Goal: Task Accomplishment & Management: Manage account settings

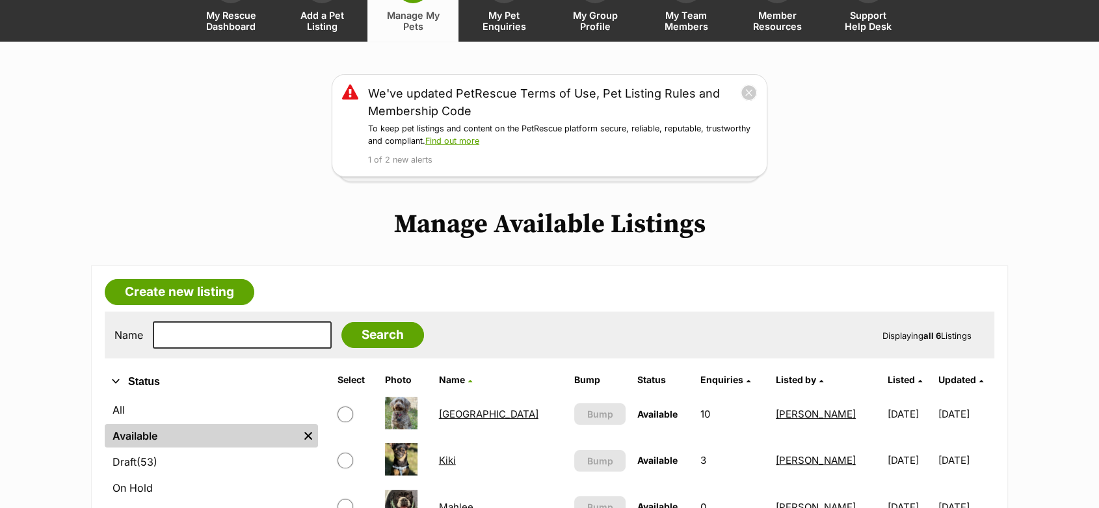
scroll to position [217, 0]
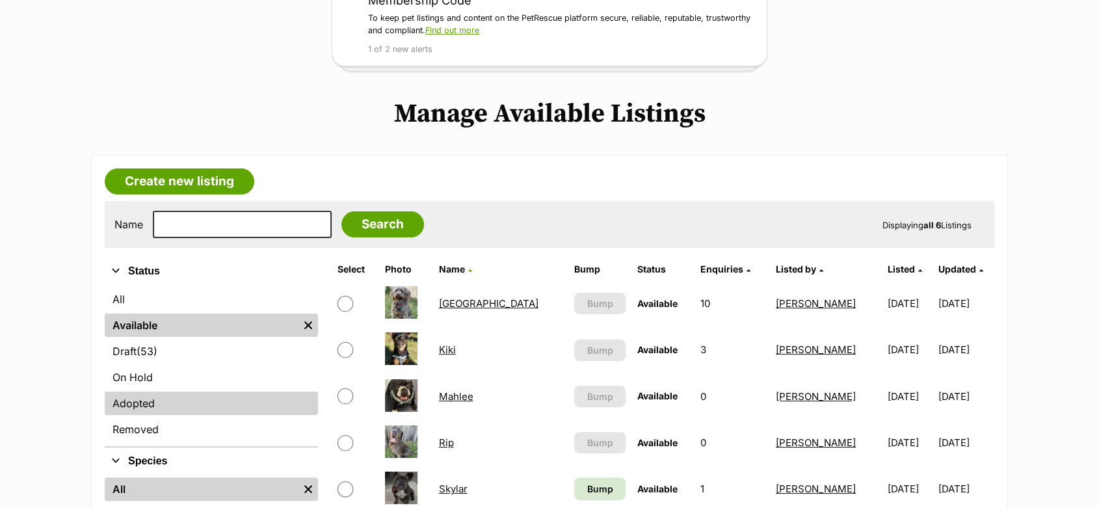
click at [149, 405] on link "Adopted" at bounding box center [211, 403] width 213 height 23
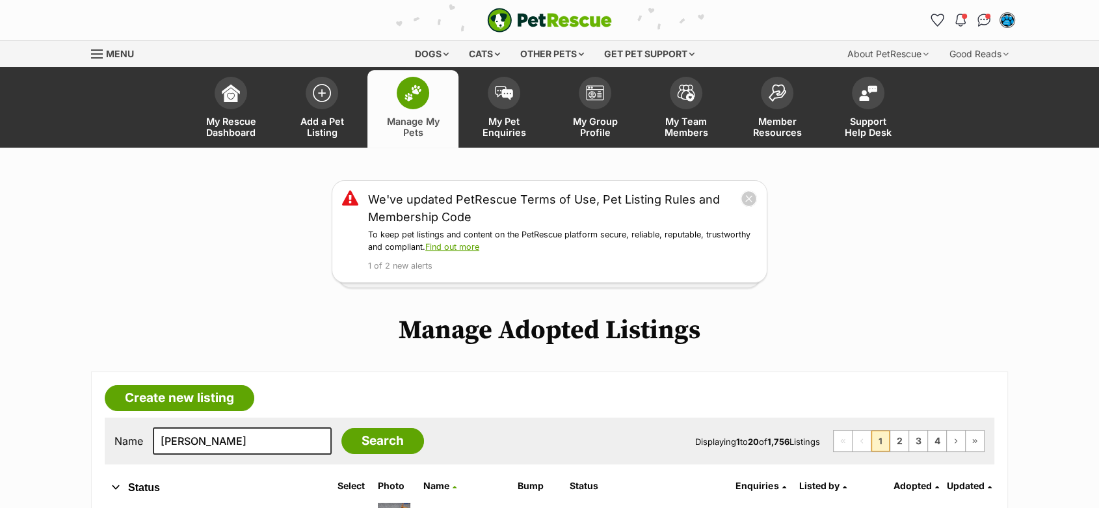
type input "emily"
click at [342, 428] on input "Search" at bounding box center [383, 441] width 83 height 26
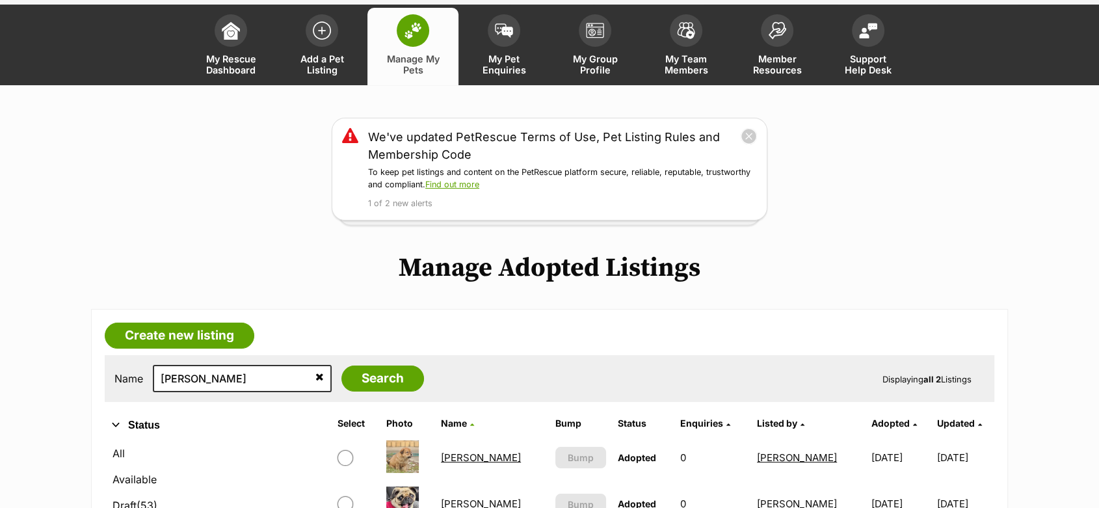
scroll to position [144, 0]
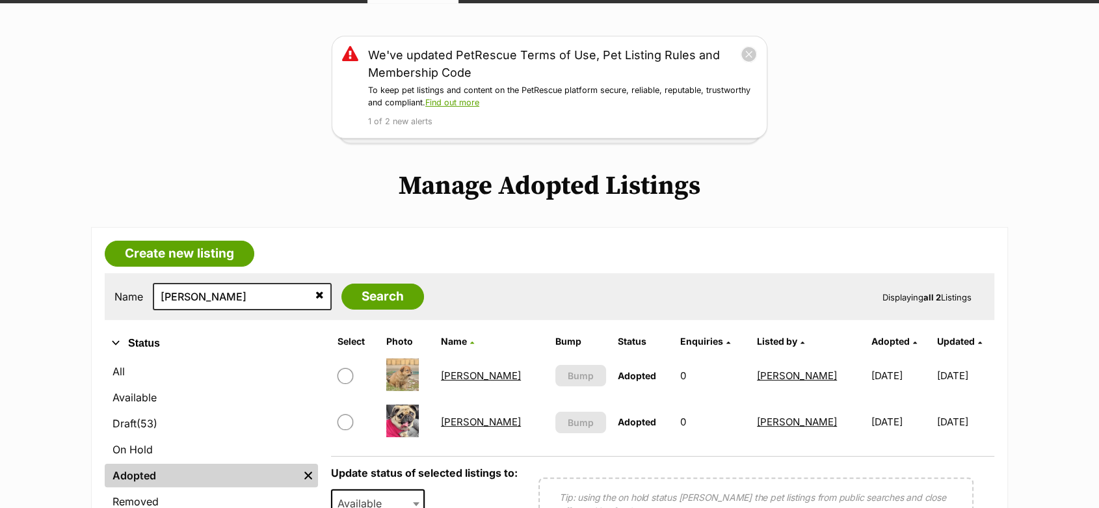
click at [465, 420] on link "Emily" at bounding box center [481, 422] width 80 height 12
